Goal: Find specific page/section: Find specific page/section

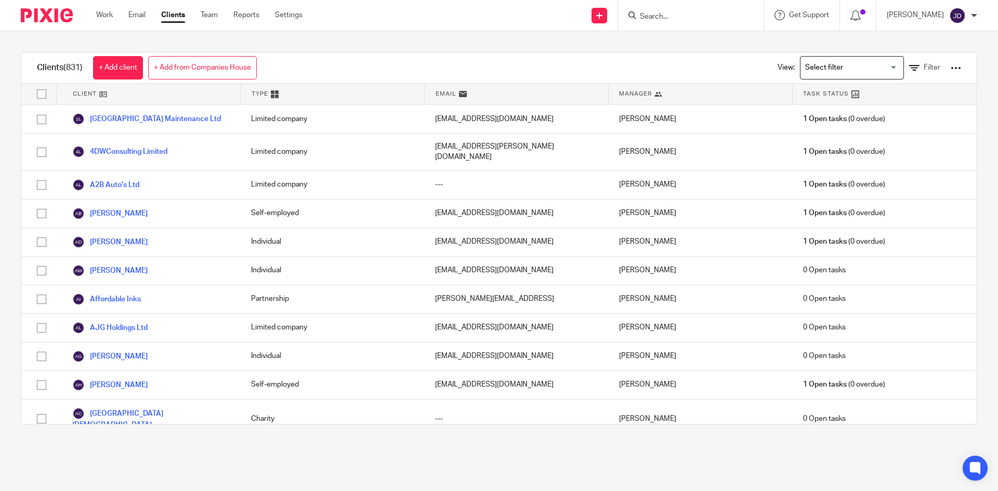
click at [684, 16] on input "Search" at bounding box center [686, 16] width 94 height 9
type input "safiy"
click at [689, 42] on link at bounding box center [725, 45] width 176 height 24
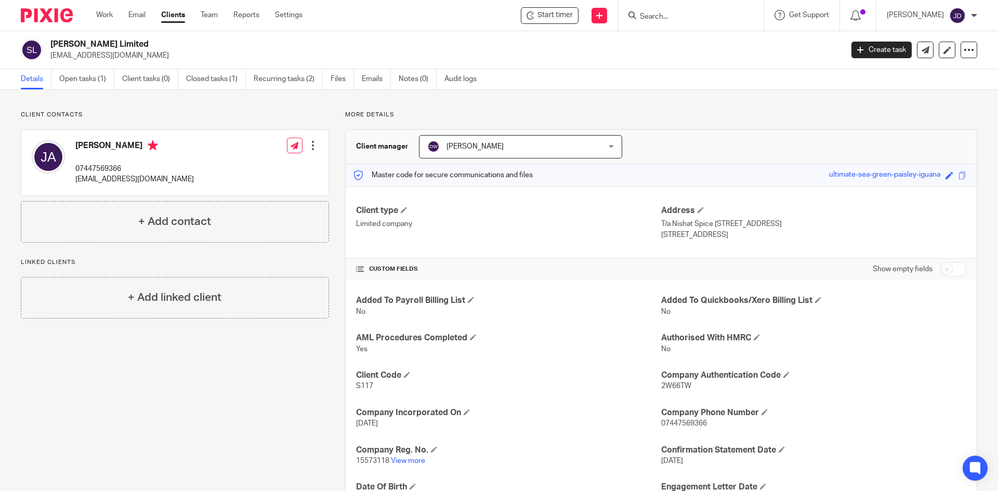
click at [151, 392] on div "Client contacts [PERSON_NAME] 07447569366 [EMAIL_ADDRESS][DOMAIN_NAME] Edit con…" at bounding box center [167, 390] width 324 height 558
drag, startPoint x: 281, startPoint y: 418, endPoint x: 226, endPoint y: 381, distance: 66.2
click at [226, 381] on div "Client contacts [PERSON_NAME] 07447569366 [EMAIL_ADDRESS][DOMAIN_NAME] Edit con…" at bounding box center [167, 390] width 324 height 558
drag, startPoint x: 226, startPoint y: 381, endPoint x: 200, endPoint y: 383, distance: 26.6
click at [200, 383] on div "Client contacts [PERSON_NAME] 07447569366 [EMAIL_ADDRESS][DOMAIN_NAME] Edit con…" at bounding box center [167, 390] width 324 height 558
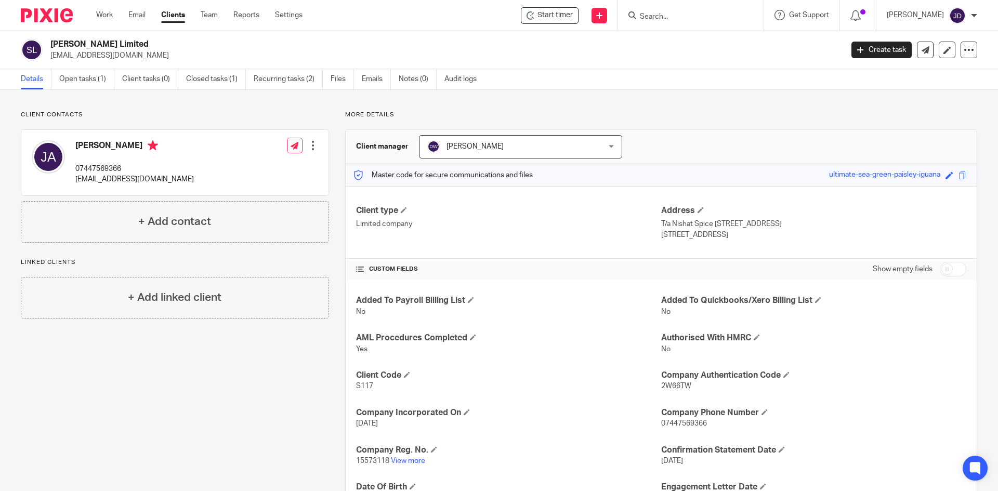
drag, startPoint x: 200, startPoint y: 383, endPoint x: 194, endPoint y: 390, distance: 8.9
click at [194, 390] on div "Client contacts [PERSON_NAME] 07447569366 [EMAIL_ADDRESS][DOMAIN_NAME] Edit con…" at bounding box center [167, 390] width 324 height 558
drag, startPoint x: 194, startPoint y: 390, endPoint x: 174, endPoint y: 399, distance: 22.1
drag, startPoint x: 174, startPoint y: 399, endPoint x: 145, endPoint y: 403, distance: 29.0
click at [156, 401] on div "Client contacts [PERSON_NAME] 07447569366 [EMAIL_ADDRESS][DOMAIN_NAME] Edit con…" at bounding box center [167, 390] width 324 height 558
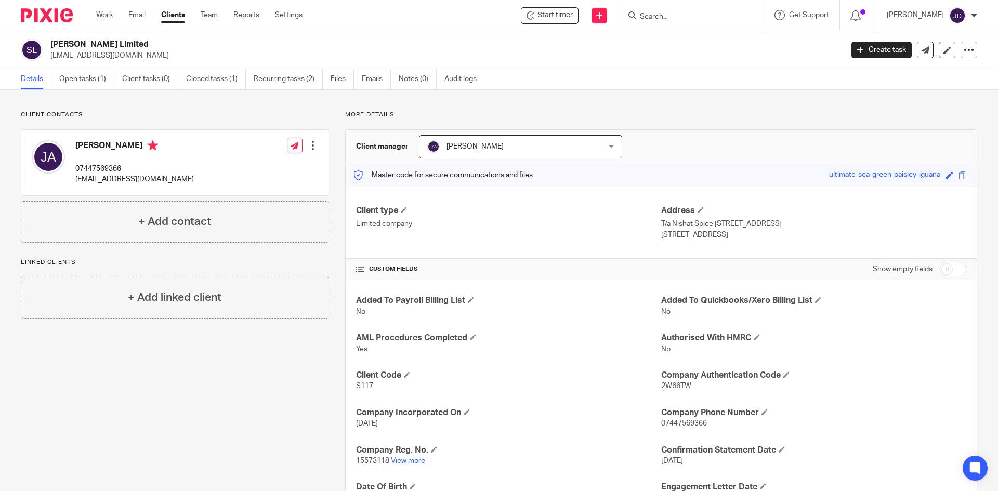
click at [157, 392] on div "Client contacts Juber Ahmed 07447569366 juber.ahmed18@icloud.com Edit contact C…" at bounding box center [167, 390] width 324 height 558
click at [186, 379] on div "Client contacts Juber Ahmed 07447569366 juber.ahmed18@icloud.com Edit contact C…" at bounding box center [167, 390] width 324 height 558
